Goal: Information Seeking & Learning: Check status

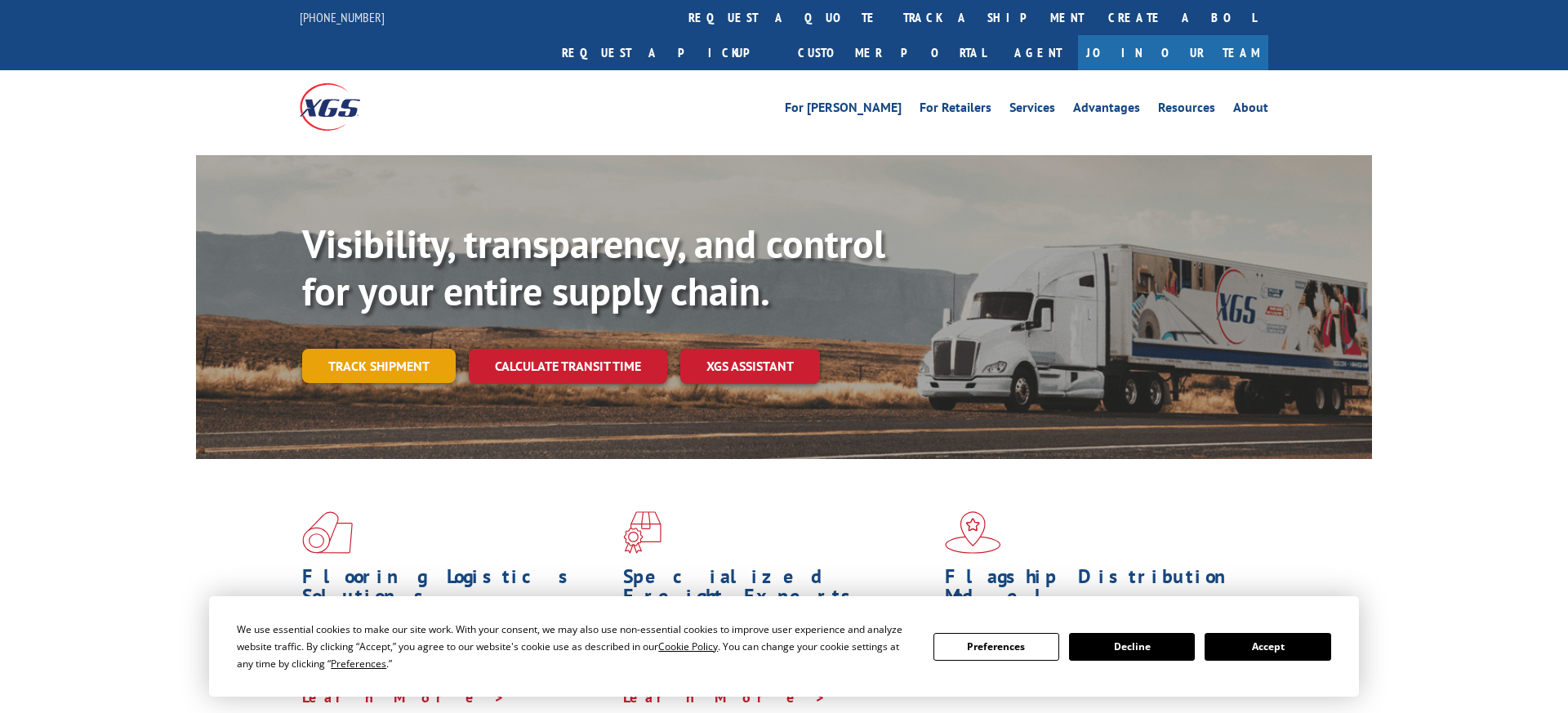
click at [404, 349] on link "Track shipment" at bounding box center [379, 366] width 154 height 34
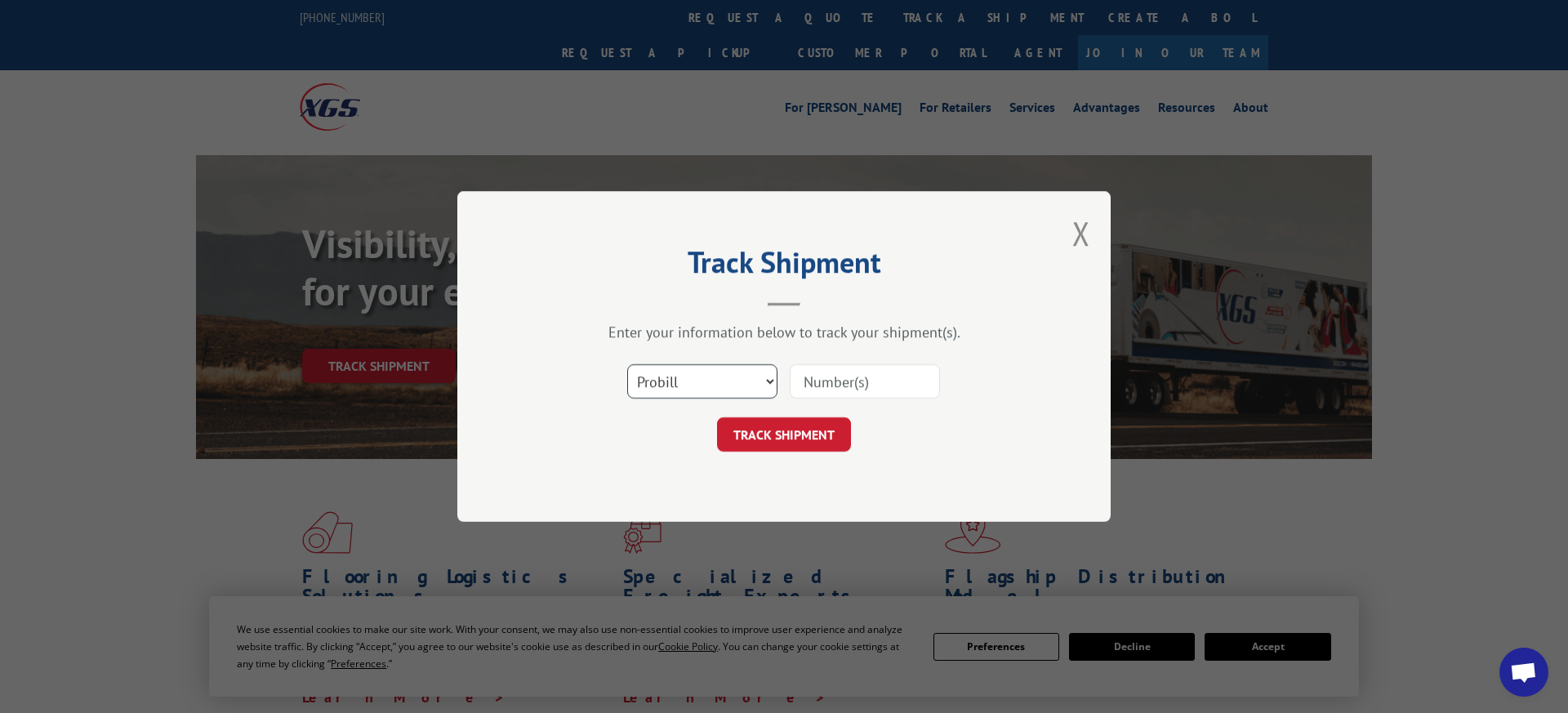
click at [666, 371] on select "Select category... Probill BOL PO" at bounding box center [702, 381] width 150 height 34
select select "bol"
click at [627, 364] on select "Select category... Probill BOL PO" at bounding box center [702, 381] width 150 height 34
click at [829, 377] on input at bounding box center [865, 381] width 150 height 34
paste input "363428"
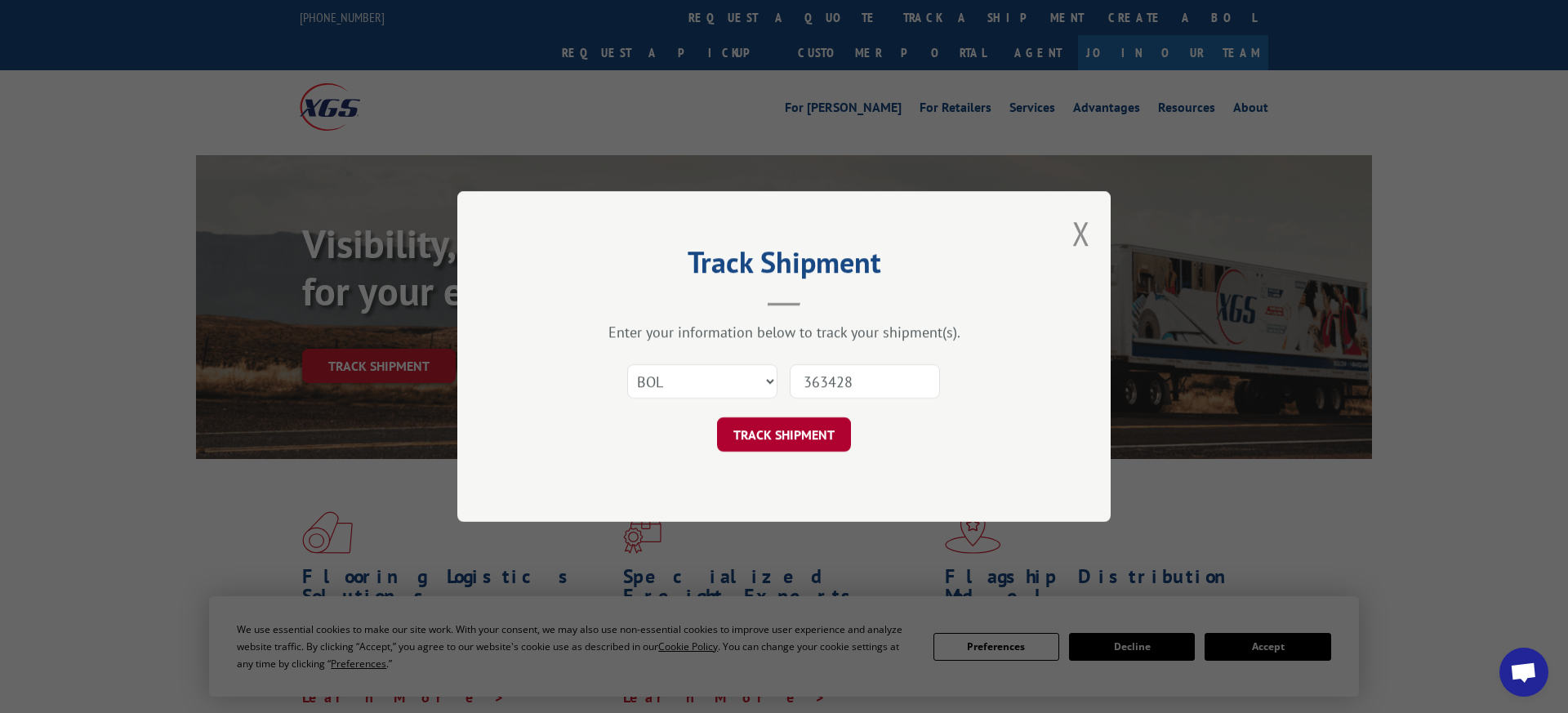
type input "363428"
click at [812, 420] on button "TRACK SHIPMENT" at bounding box center [784, 434] width 134 height 34
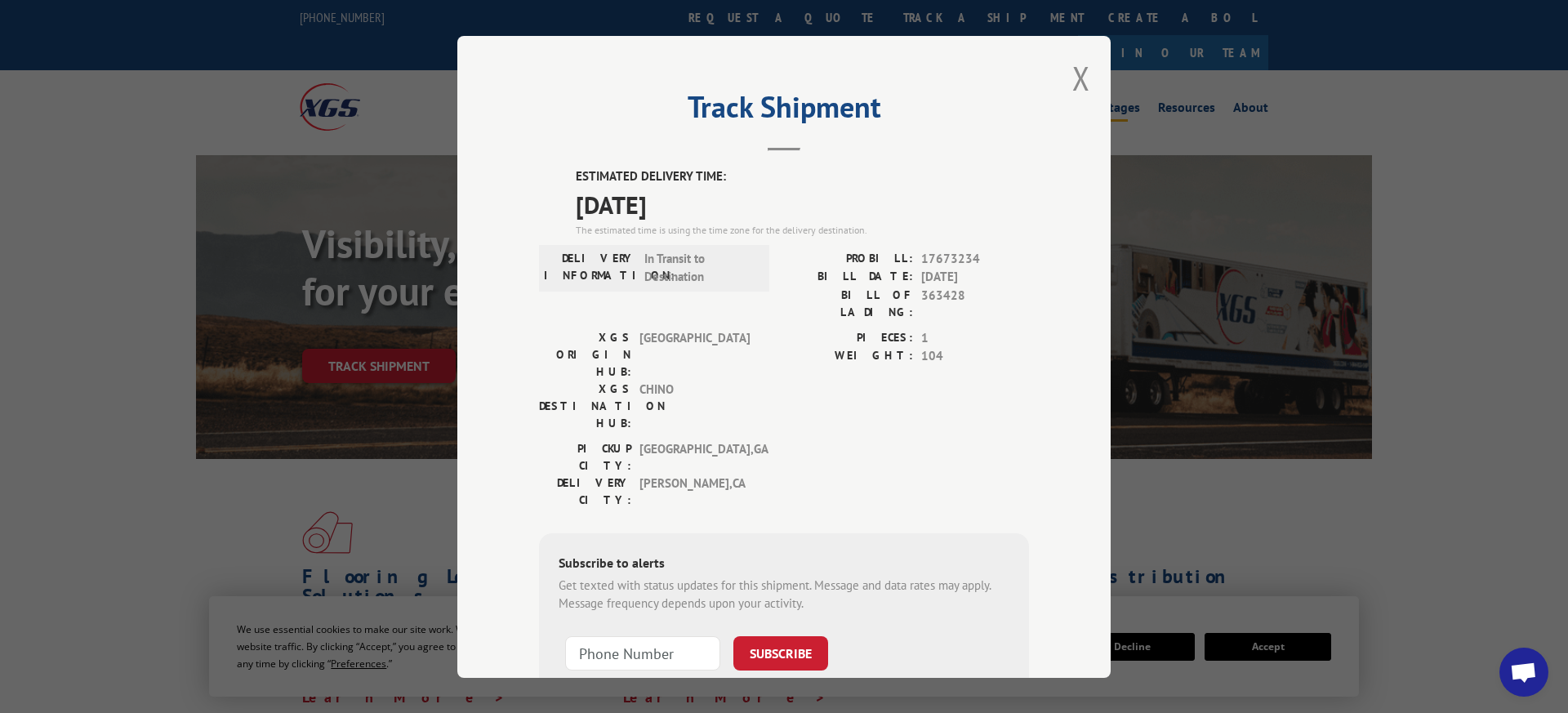
click at [1081, 82] on button "Close modal" at bounding box center [1081, 78] width 18 height 43
